Goal: Transaction & Acquisition: Download file/media

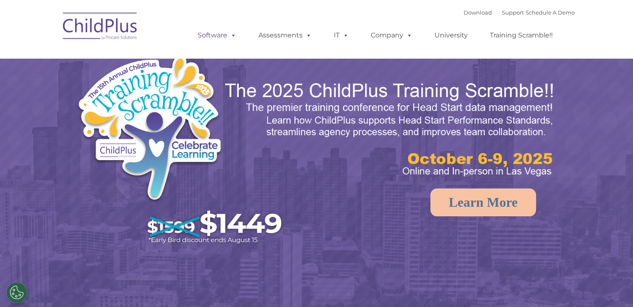
select select "MEDIUM"
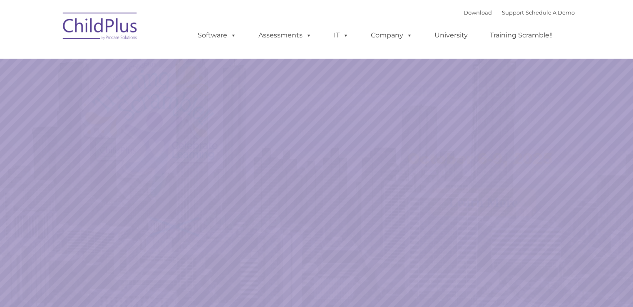
select select "MEDIUM"
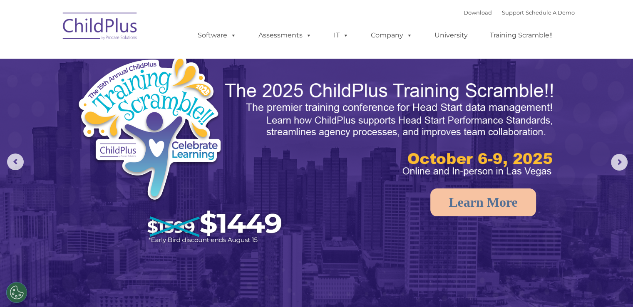
click at [626, 152] on img at bounding box center [316, 199] width 633 height 398
click at [619, 161] on rs-arrow at bounding box center [619, 162] width 17 height 17
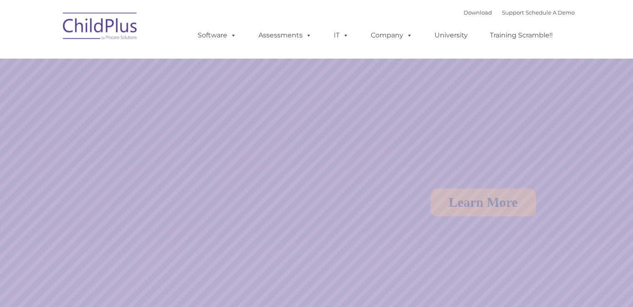
select select "MEDIUM"
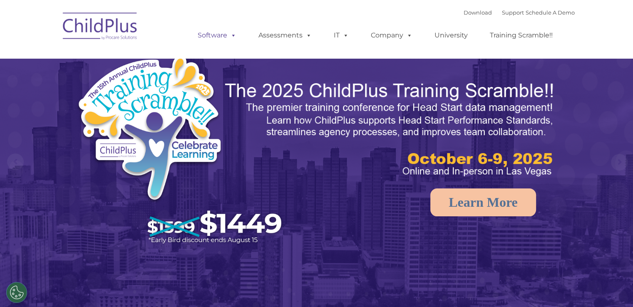
click at [224, 38] on link "Software" at bounding box center [216, 35] width 55 height 17
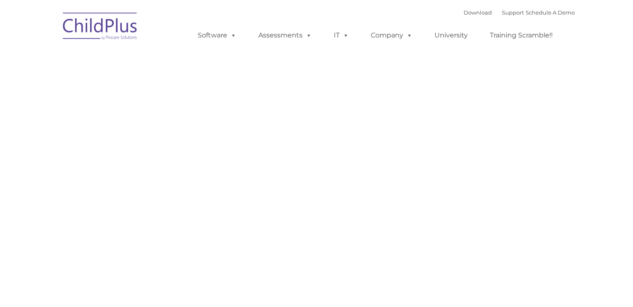
type input ""
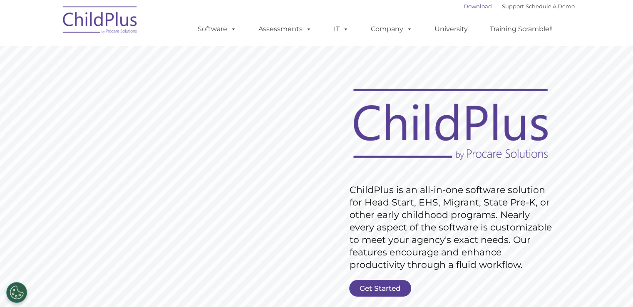
click at [466, 9] on link "Download" at bounding box center [478, 6] width 28 height 7
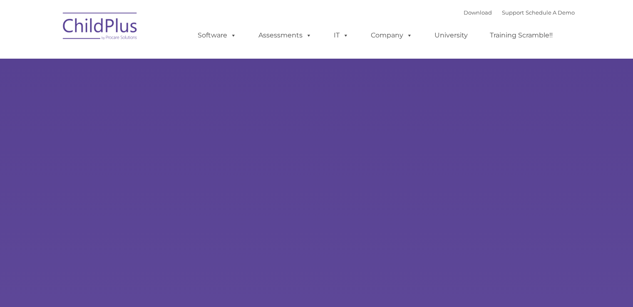
type input ""
select select "MEDIUM"
